Goal: Information Seeking & Learning: Find specific fact

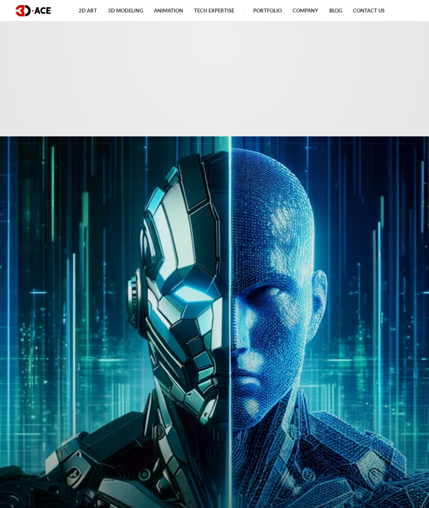
scroll to position [4052, 0]
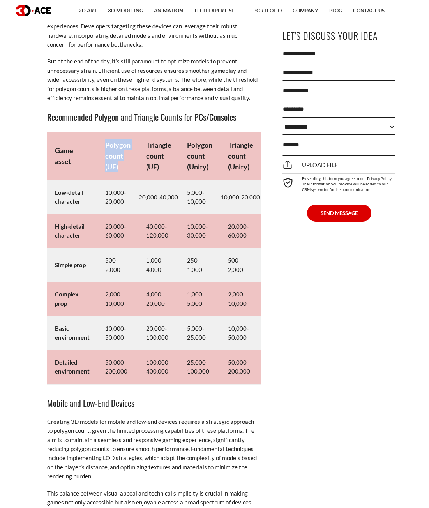
drag, startPoint x: 105, startPoint y: 156, endPoint x: 126, endPoint y: 180, distance: 32.3
click at [126, 180] on td "Polygon count (UE)" at bounding box center [117, 156] width 41 height 49
copy strong "Polygon count (UE)"
drag, startPoint x: 146, startPoint y: 152, endPoint x: 168, endPoint y: 180, distance: 35.8
click at [168, 180] on td "Triangle count (UE)" at bounding box center [158, 156] width 41 height 49
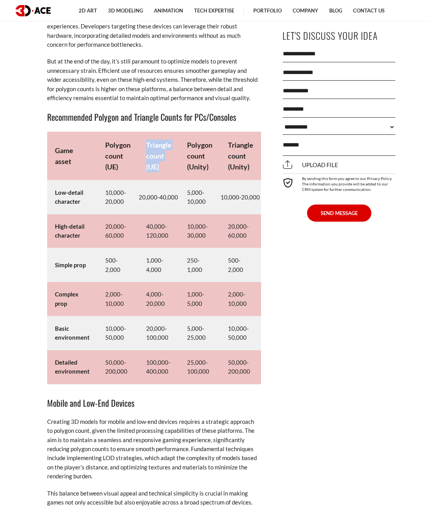
copy strong "Triangle count (UE)"
drag, startPoint x: 186, startPoint y: 152, endPoint x: 220, endPoint y: 182, distance: 45.8
click at [220, 180] on tr "Game asset Polygon count (UE) Triangle count (UE) Polygon count (Unity) Triangl…" at bounding box center [154, 156] width 214 height 49
click at [208, 171] on strong "Polygon count (Unity)" at bounding box center [199, 156] width 25 height 30
drag, startPoint x: 183, startPoint y: 155, endPoint x: 213, endPoint y: 185, distance: 42.1
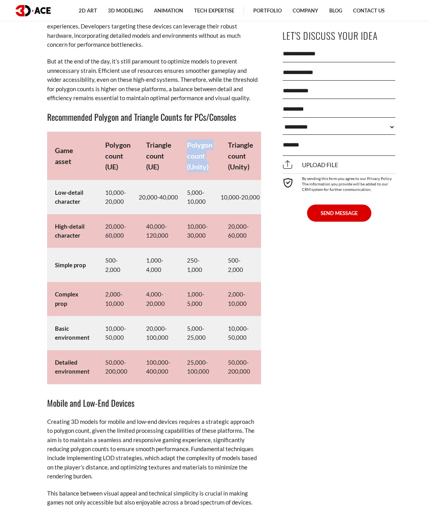
click at [213, 180] on td "Polygon count (Unity)" at bounding box center [199, 156] width 41 height 49
copy strong "Polygon count (Unity)"
drag, startPoint x: 228, startPoint y: 151, endPoint x: 259, endPoint y: 180, distance: 42.7
click at [259, 180] on td "Triangle count (Unity)" at bounding box center [240, 156] width 41 height 49
copy strong "Triangle count (Unity)"
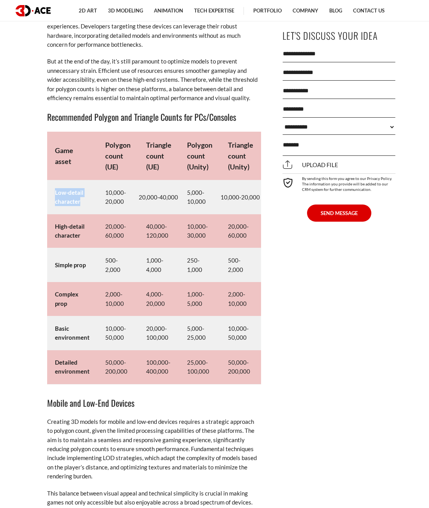
drag, startPoint x: 54, startPoint y: 200, endPoint x: 86, endPoint y: 212, distance: 34.0
click at [86, 212] on td "Low-detail character" at bounding box center [72, 197] width 50 height 34
copy strong "Low-detail character"
drag, startPoint x: 54, startPoint y: 236, endPoint x: 87, endPoint y: 253, distance: 37.3
click at [87, 248] on td "High-detail character" at bounding box center [72, 231] width 50 height 34
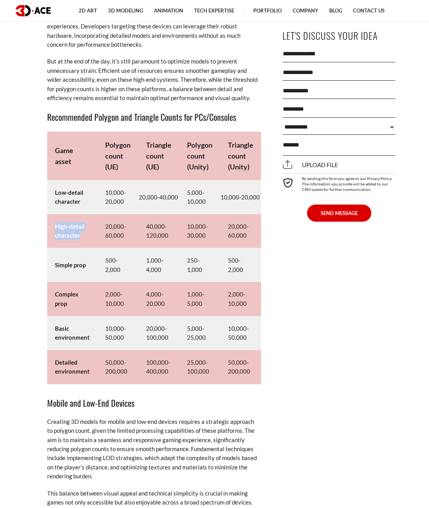
copy strong "High-detail character"
drag, startPoint x: 55, startPoint y: 272, endPoint x: 95, endPoint y: 279, distance: 39.9
click at [95, 279] on td "Simple prop" at bounding box center [72, 265] width 50 height 34
copy strong "Simple prop"
drag, startPoint x: 55, startPoint y: 302, endPoint x: 81, endPoint y: 319, distance: 30.7
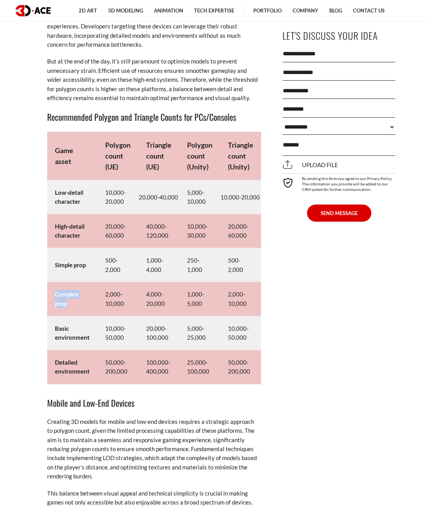
click at [81, 316] on td "Complex prop" at bounding box center [72, 299] width 50 height 34
copy strong "Complex prop"
drag, startPoint x: 55, startPoint y: 335, endPoint x: 110, endPoint y: 358, distance: 59.8
click at [110, 350] on tr "Basic environment 10,000-50,000 20,000-100,000 5,000-25,000 10,000-50,000" at bounding box center [154, 333] width 214 height 34
click at [100, 350] on td "10,000-50,000" at bounding box center [117, 333] width 41 height 34
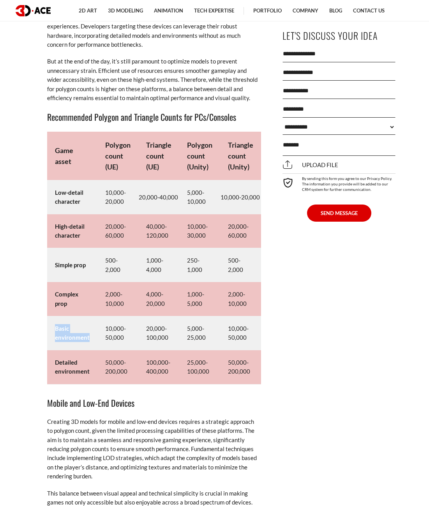
drag, startPoint x: 55, startPoint y: 339, endPoint x: 91, endPoint y: 349, distance: 36.9
click at [91, 349] on td "Basic environment" at bounding box center [72, 333] width 50 height 34
copy strong "Basic environment"
drag, startPoint x: 55, startPoint y: 372, endPoint x: 117, endPoint y: 386, distance: 63.4
click at [117, 384] on tr "Detailed environment 50,000-200,000 100,000-400,000 25,000-100,000 50,000-200,0…" at bounding box center [154, 367] width 214 height 34
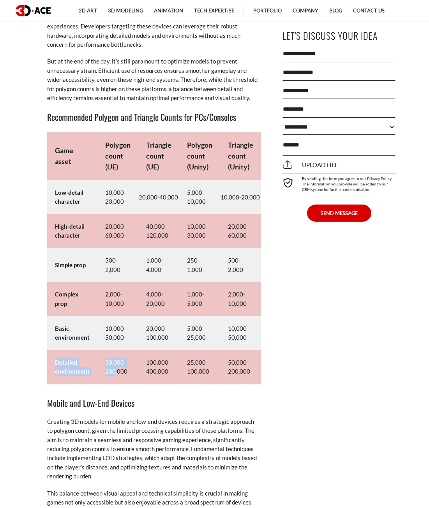
drag, startPoint x: 117, startPoint y: 386, endPoint x: 103, endPoint y: 384, distance: 14.2
click at [116, 384] on td "50,000-200,000" at bounding box center [117, 367] width 41 height 34
click at [65, 374] on strong "Detailed environment" at bounding box center [72, 367] width 35 height 16
click at [55, 373] on strong "Detailed environment" at bounding box center [72, 367] width 35 height 16
drag, startPoint x: 56, startPoint y: 372, endPoint x: 88, endPoint y: 380, distance: 33.7
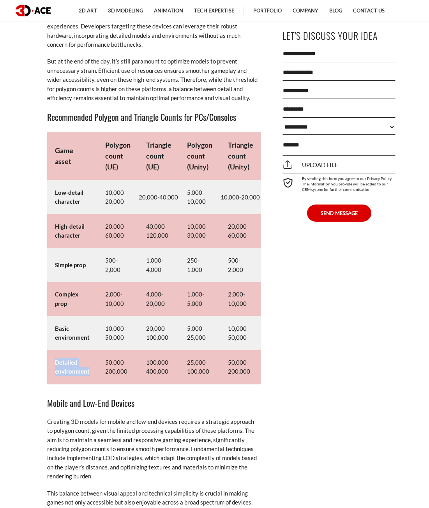
click at [88, 375] on strong "Detailed environment" at bounding box center [72, 367] width 35 height 16
copy strong "Detailed environment"
drag, startPoint x: 104, startPoint y: 201, endPoint x: 123, endPoint y: 213, distance: 22.3
click at [123, 213] on td "10,000-20,000" at bounding box center [117, 197] width 41 height 34
drag, startPoint x: 138, startPoint y: 208, endPoint x: 176, endPoint y: 208, distance: 38.2
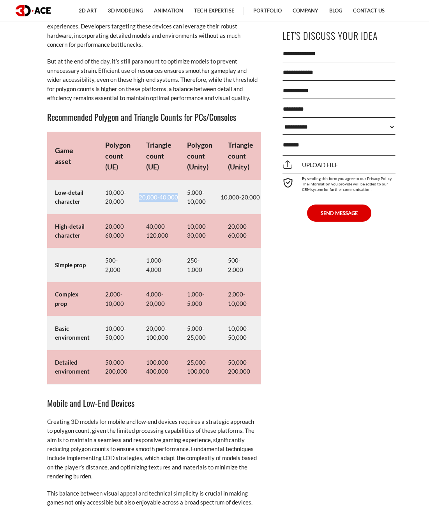
click at [176, 208] on td "20,000-40,000" at bounding box center [158, 197] width 41 height 34
drag, startPoint x: 186, startPoint y: 201, endPoint x: 205, endPoint y: 212, distance: 21.8
click at [205, 212] on td "5,000-10,000" at bounding box center [199, 197] width 41 height 34
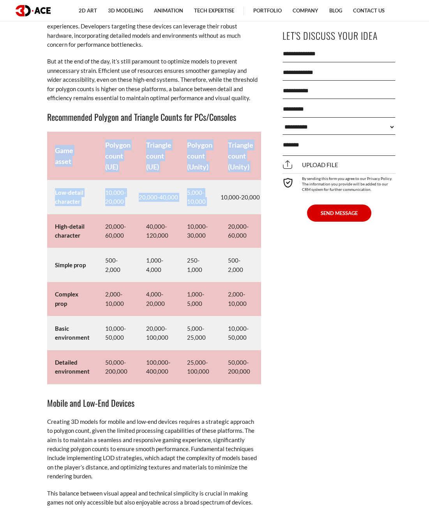
drag, startPoint x: 220, startPoint y: 208, endPoint x: 262, endPoint y: 208, distance: 42.1
click at [260, 214] on td "10,000-20,000" at bounding box center [240, 197] width 41 height 34
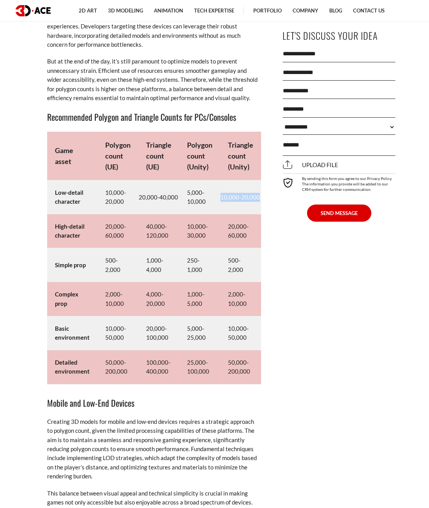
drag, startPoint x: 219, startPoint y: 208, endPoint x: 257, endPoint y: 207, distance: 38.2
click at [257, 207] on td "10,000-20,000" at bounding box center [240, 197] width 41 height 34
drag, startPoint x: 104, startPoint y: 235, endPoint x: 128, endPoint y: 243, distance: 24.8
click at [128, 243] on td "20,000-60,000" at bounding box center [117, 231] width 41 height 34
drag, startPoint x: 144, startPoint y: 233, endPoint x: 171, endPoint y: 245, distance: 29.5
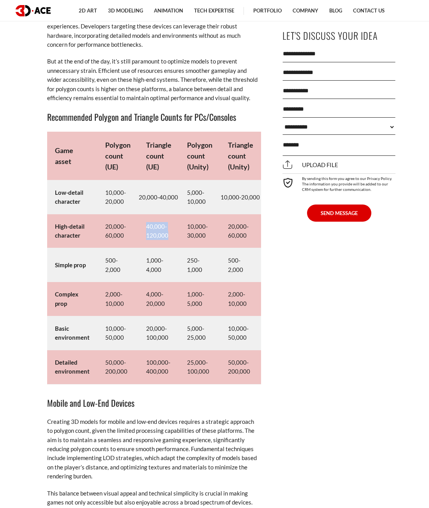
click at [171, 245] on td "40,000-120,000" at bounding box center [158, 231] width 41 height 34
drag, startPoint x: 189, startPoint y: 236, endPoint x: 206, endPoint y: 243, distance: 18.9
click at [206, 243] on td "10,000-30,000" at bounding box center [199, 231] width 41 height 34
drag, startPoint x: 104, startPoint y: 270, endPoint x: 126, endPoint y: 281, distance: 24.8
click at [126, 281] on td "500-2,000" at bounding box center [117, 265] width 41 height 34
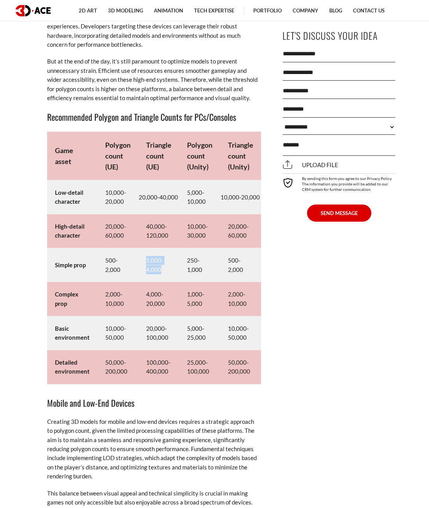
drag, startPoint x: 143, startPoint y: 269, endPoint x: 163, endPoint y: 280, distance: 22.7
click at [163, 280] on td "1,000-4,000" at bounding box center [158, 265] width 41 height 34
drag, startPoint x: 212, startPoint y: 279, endPoint x: 217, endPoint y: 282, distance: 5.8
click at [217, 282] on td "250-1,000" at bounding box center [199, 265] width 41 height 34
click at [185, 272] on td "250-1,000" at bounding box center [199, 265] width 41 height 34
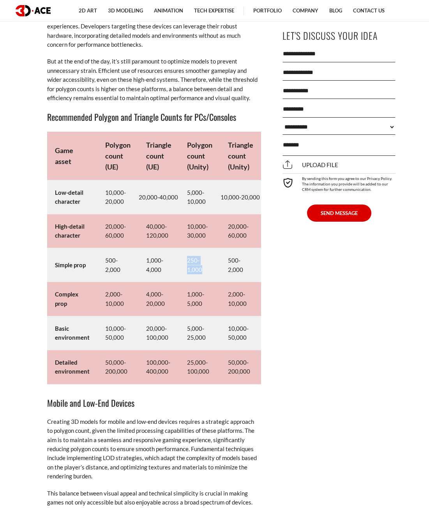
drag, startPoint x: 186, startPoint y: 269, endPoint x: 209, endPoint y: 279, distance: 25.3
click at [209, 279] on td "250-1,000" at bounding box center [199, 265] width 41 height 34
drag, startPoint x: 227, startPoint y: 270, endPoint x: 247, endPoint y: 280, distance: 23.0
click at [247, 280] on td "500-2,000" at bounding box center [240, 265] width 41 height 34
drag, startPoint x: 103, startPoint y: 303, endPoint x: 134, endPoint y: 312, distance: 32.1
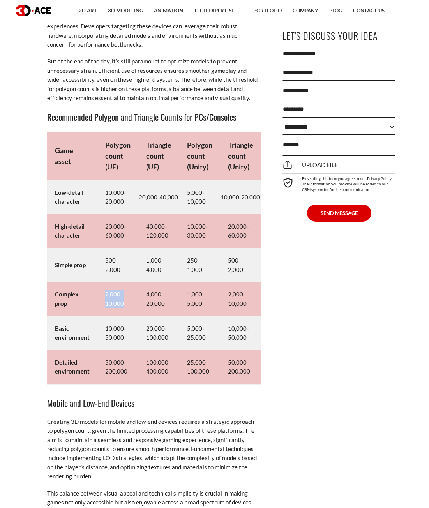
click at [134, 312] on td "2,000-10,000" at bounding box center [117, 299] width 41 height 34
drag, startPoint x: 145, startPoint y: 302, endPoint x: 166, endPoint y: 309, distance: 22.2
click at [166, 309] on td "4,000-20,000" at bounding box center [158, 299] width 41 height 34
drag, startPoint x: 186, startPoint y: 303, endPoint x: 205, endPoint y: 313, distance: 21.5
click at [205, 313] on td "1,000-5,000" at bounding box center [199, 299] width 41 height 34
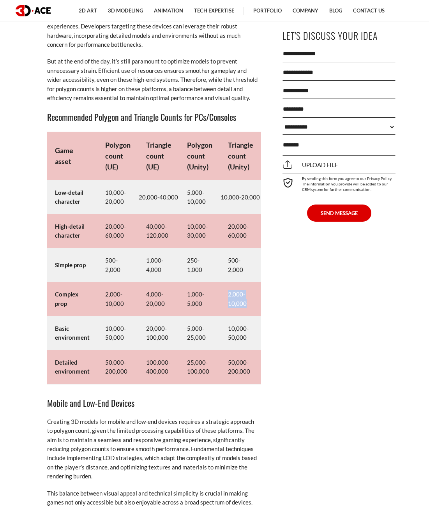
drag, startPoint x: 228, startPoint y: 302, endPoint x: 247, endPoint y: 316, distance: 23.9
click at [247, 316] on td "2,000-10,000" at bounding box center [240, 299] width 41 height 34
drag, startPoint x: 104, startPoint y: 337, endPoint x: 127, endPoint y: 350, distance: 26.3
click at [127, 350] on td "10,000-50,000" at bounding box center [117, 333] width 41 height 34
drag, startPoint x: 145, startPoint y: 337, endPoint x: 167, endPoint y: 347, distance: 23.9
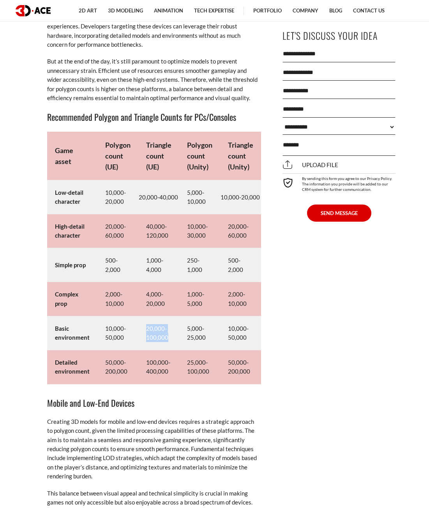
click at [167, 347] on td "20,000-100,000" at bounding box center [158, 333] width 41 height 34
drag, startPoint x: 184, startPoint y: 336, endPoint x: 210, endPoint y: 347, distance: 28.4
click at [210, 347] on td "5,000-25,000" at bounding box center [199, 333] width 41 height 34
drag, startPoint x: 235, startPoint y: 341, endPoint x: 255, endPoint y: 351, distance: 22.5
click at [255, 350] on td "10,000-50,000" at bounding box center [240, 333] width 41 height 34
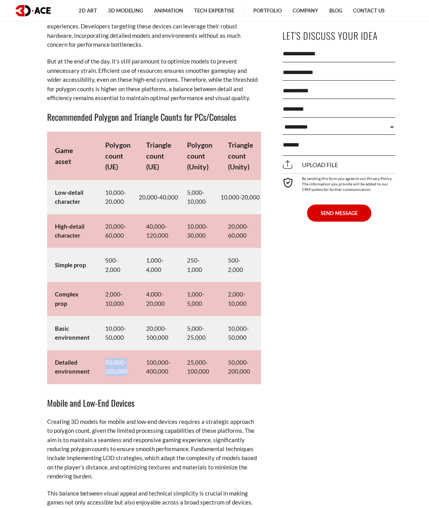
drag, startPoint x: 100, startPoint y: 369, endPoint x: 128, endPoint y: 382, distance: 31.0
click at [128, 382] on td "50,000-200,000" at bounding box center [117, 367] width 41 height 34
drag, startPoint x: 145, startPoint y: 371, endPoint x: 171, endPoint y: 379, distance: 27.1
click at [171, 379] on td "100,000-400,000" at bounding box center [158, 367] width 41 height 34
drag, startPoint x: 187, startPoint y: 372, endPoint x: 212, endPoint y: 383, distance: 27.9
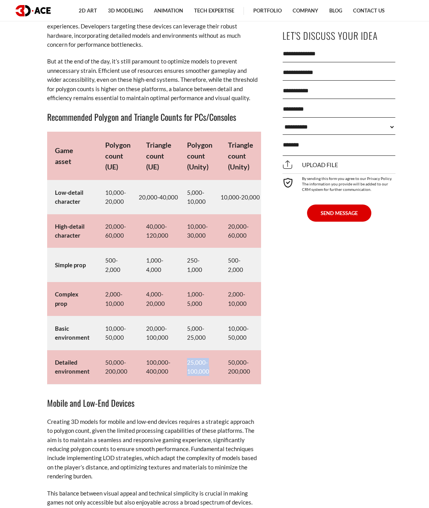
click at [212, 383] on td "25,000-100,000" at bounding box center [199, 367] width 41 height 34
drag, startPoint x: 229, startPoint y: 371, endPoint x: 249, endPoint y: 379, distance: 21.9
click at [249, 379] on td "50,000-200,000" at bounding box center [240, 367] width 41 height 34
drag, startPoint x: 228, startPoint y: 234, endPoint x: 254, endPoint y: 243, distance: 27.7
click at [254, 243] on td "20,000-60,000" at bounding box center [240, 231] width 41 height 34
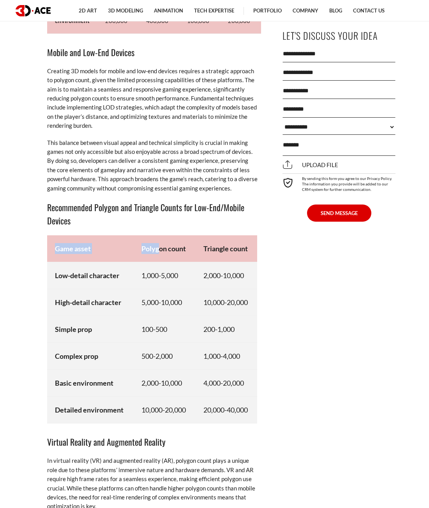
drag, startPoint x: 53, startPoint y: 259, endPoint x: 159, endPoint y: 264, distance: 106.5
click at [159, 262] on tr "Game asset Polygon count Triangle count" at bounding box center [152, 248] width 210 height 27
click at [167, 253] on strong "Polygon count" at bounding box center [163, 248] width 44 height 9
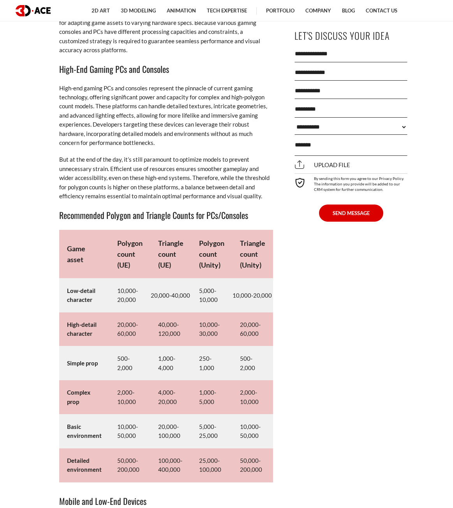
scroll to position [3841, 0]
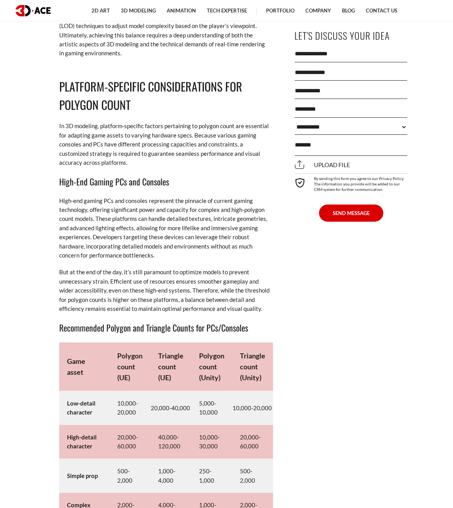
drag, startPoint x: 367, startPoint y: 280, endPoint x: 366, endPoint y: 264, distance: 15.6
